Goal: Find specific page/section: Find specific page/section

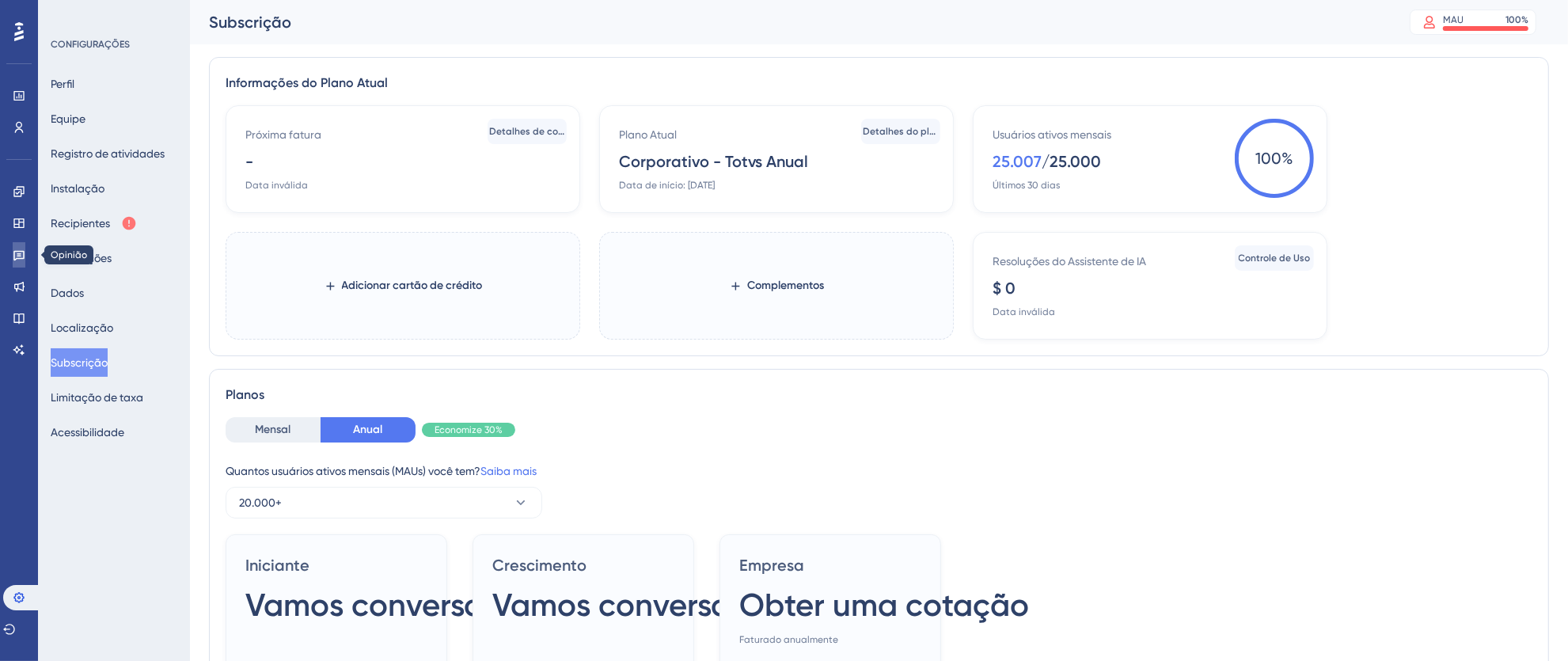
click at [20, 259] on icon at bounding box center [19, 255] width 13 height 13
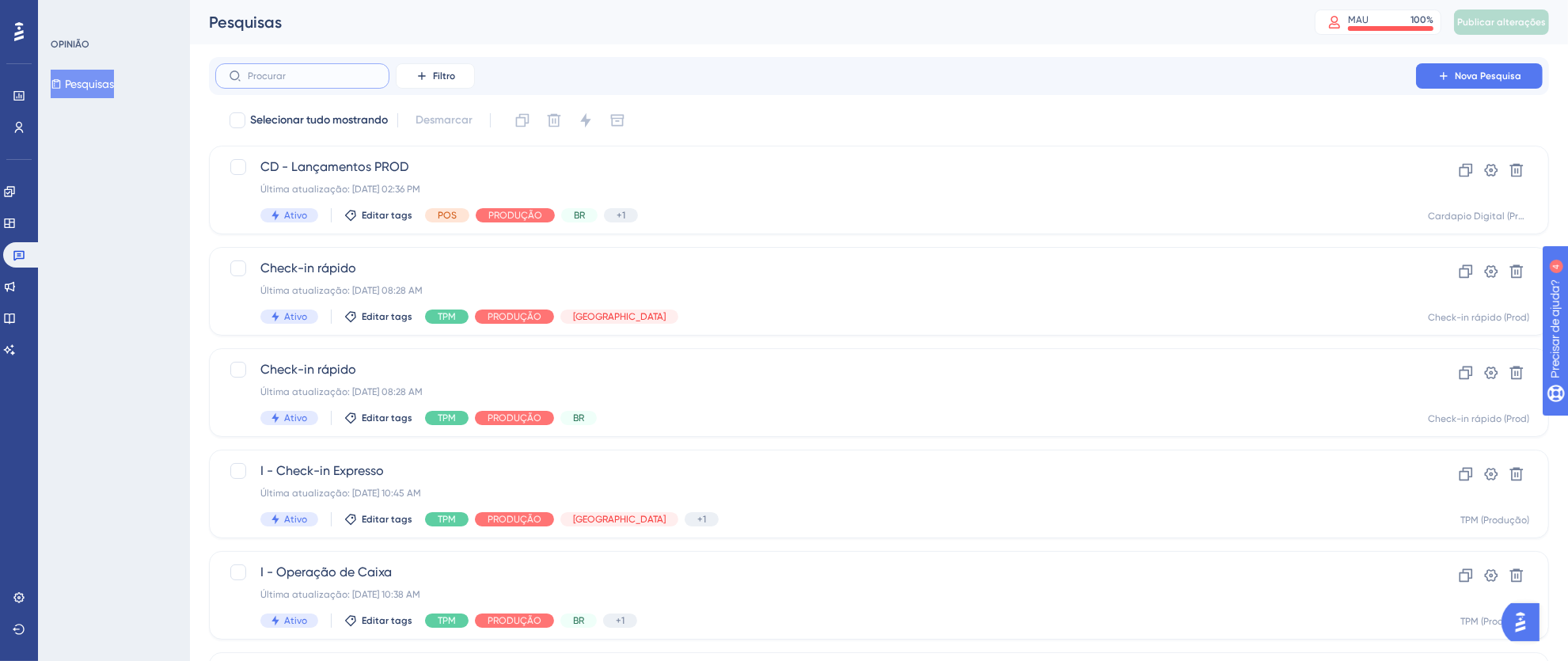
click at [334, 76] on input "text" at bounding box center [312, 76] width 128 height 11
click at [459, 76] on button "Filtro" at bounding box center [435, 76] width 80 height 26
click at [479, 125] on div "Etiquetas Etiquetas" at bounding box center [451, 121] width 65 height 32
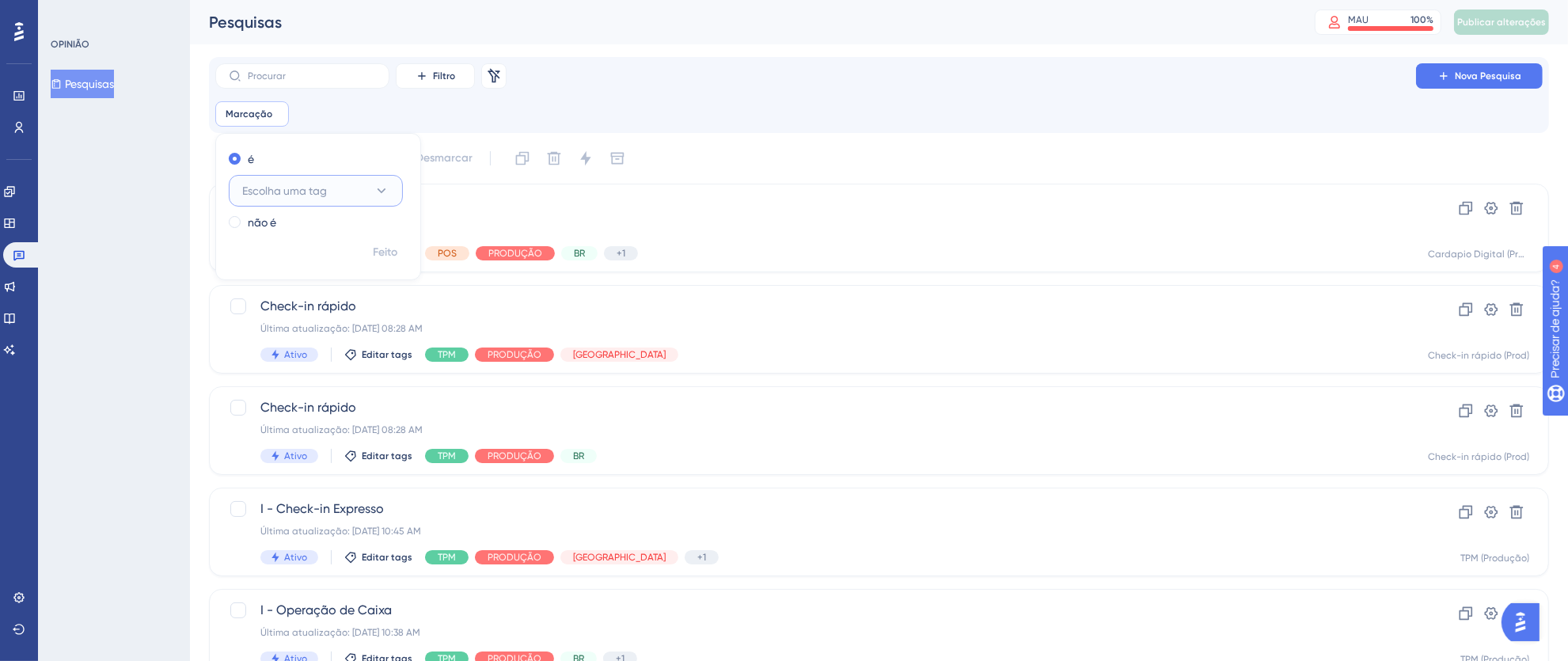
click at [294, 196] on font "Escolha uma tag" at bounding box center [285, 191] width 85 height 13
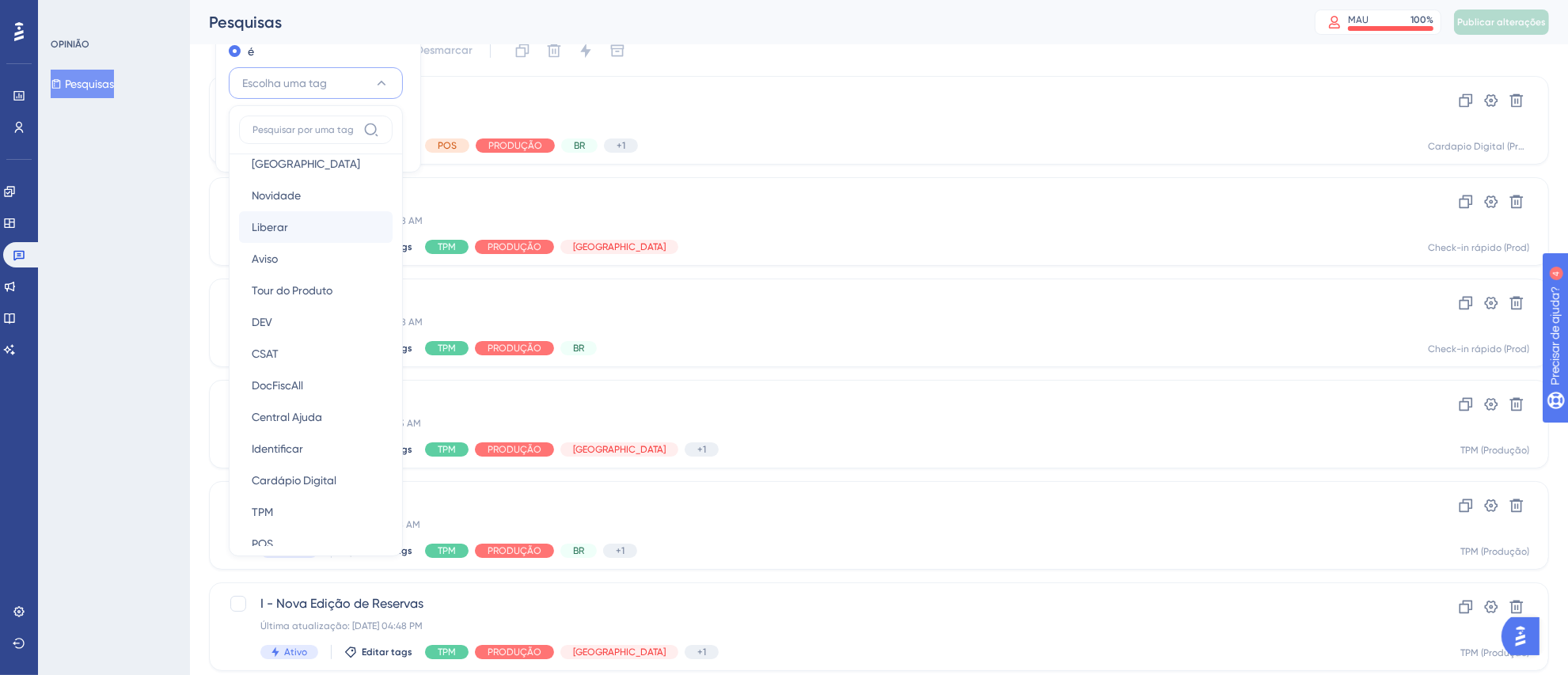
scroll to position [262, 0]
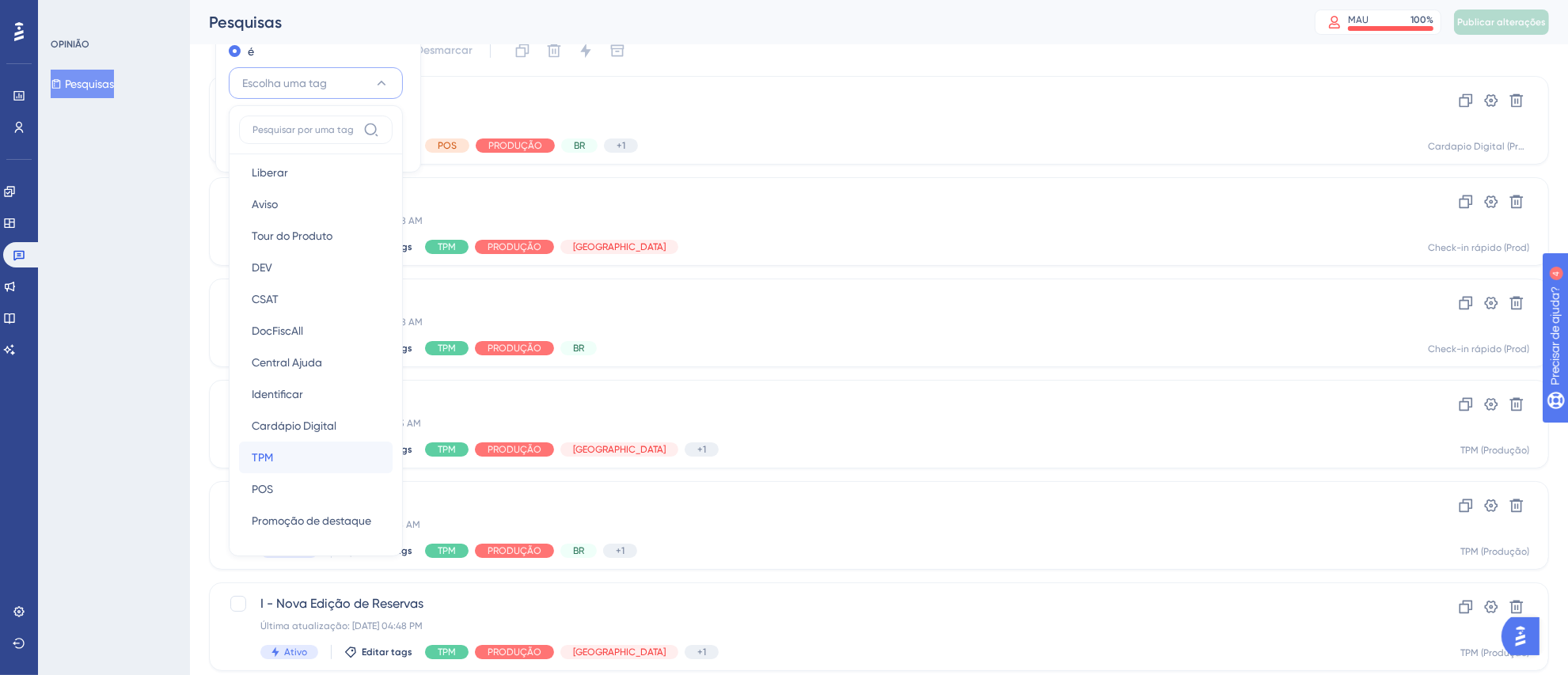
click at [269, 455] on font "TPM" at bounding box center [262, 457] width 21 height 13
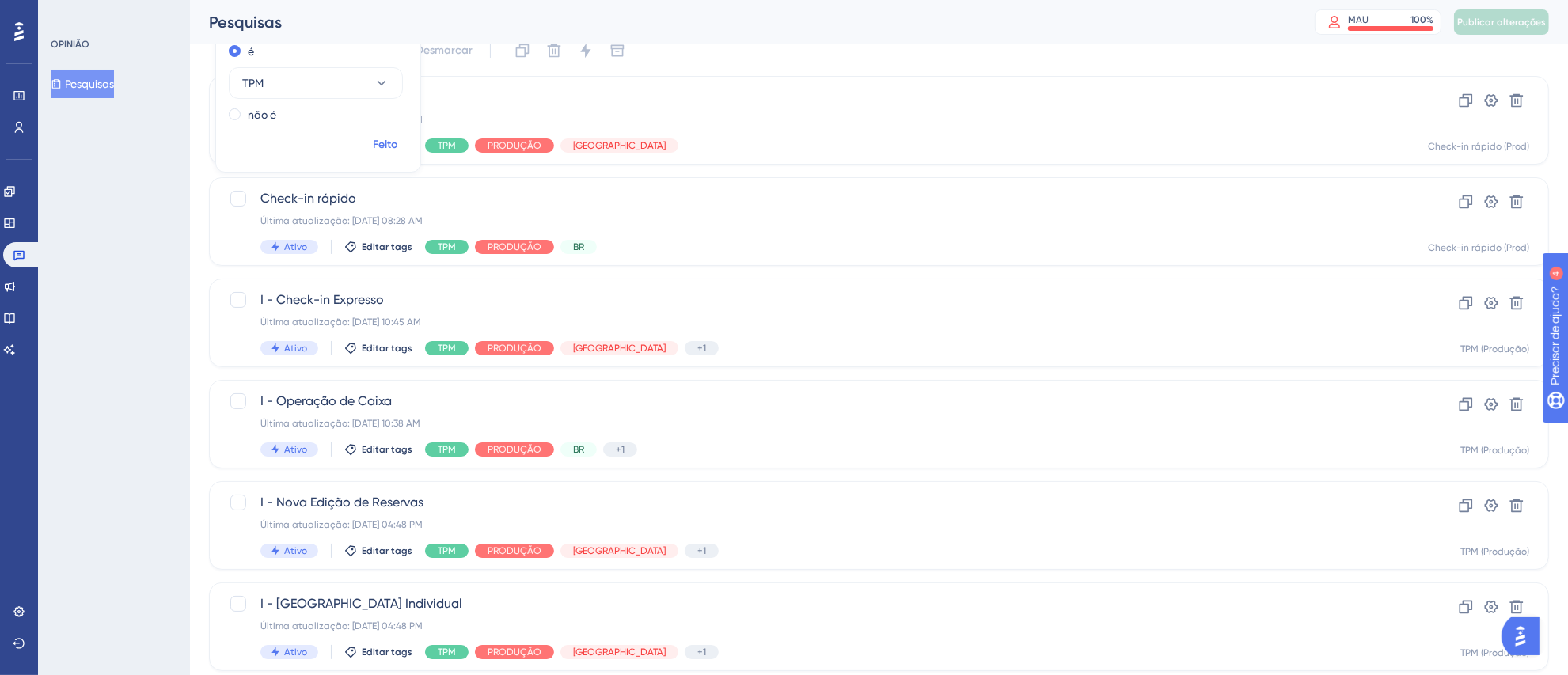
click at [379, 143] on font "Feito" at bounding box center [385, 145] width 25 height 14
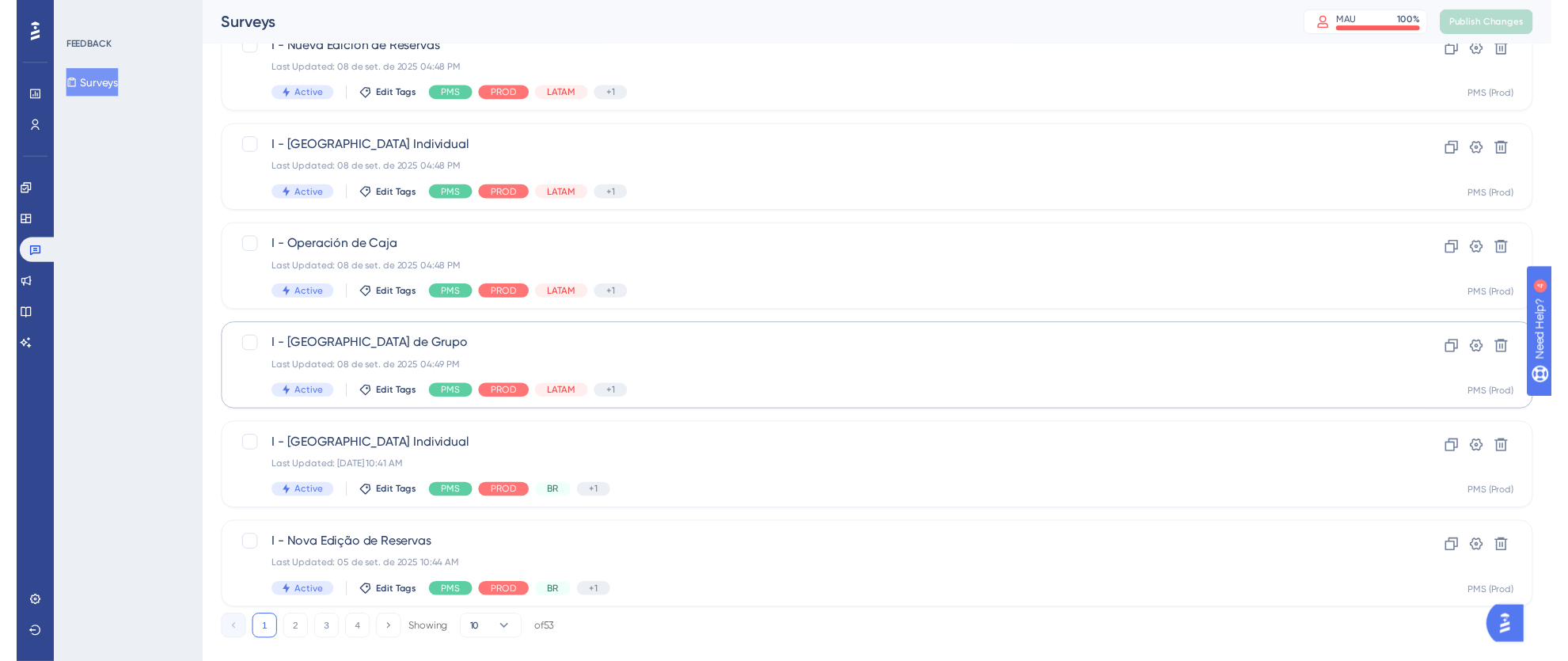
scroll to position [0, 0]
